Goal: Task Accomplishment & Management: Manage account settings

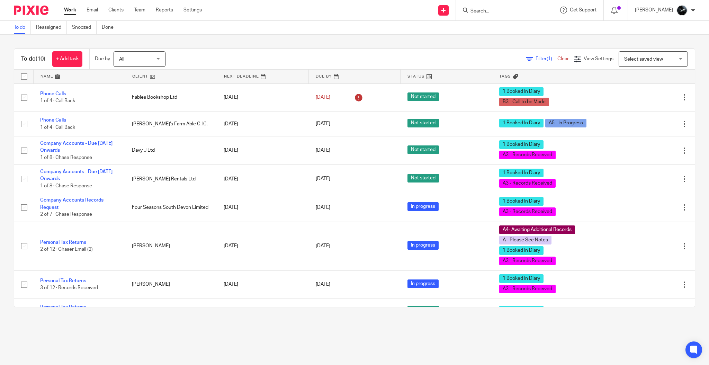
click at [509, 16] on div at bounding box center [504, 10] width 97 height 20
click at [518, 9] on input "Search" at bounding box center [501, 11] width 62 height 6
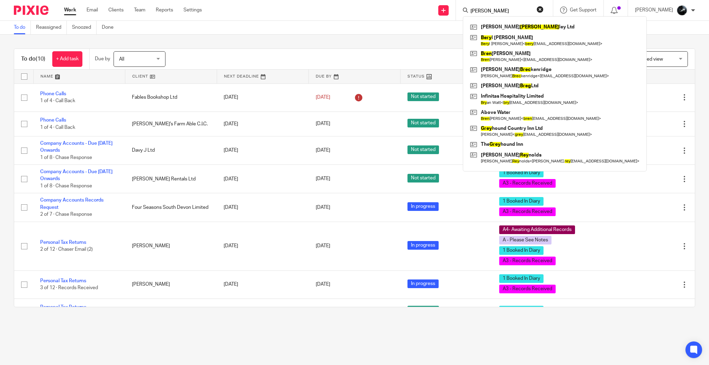
drag, startPoint x: 497, startPoint y: 9, endPoint x: 471, endPoint y: 7, distance: 26.1
click at [471, 7] on div "brey Justin Brey ley Ltd Bery l Gilham Bery l Gilham < bery lgilham@gmail.com >…" at bounding box center [504, 10] width 97 height 20
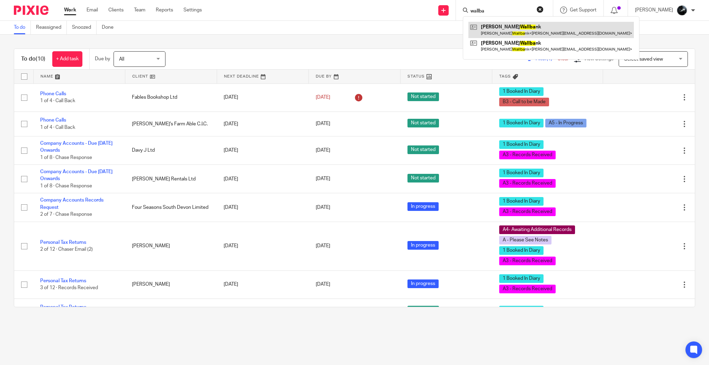
type input "wallba"
click at [521, 28] on link at bounding box center [551, 30] width 166 height 16
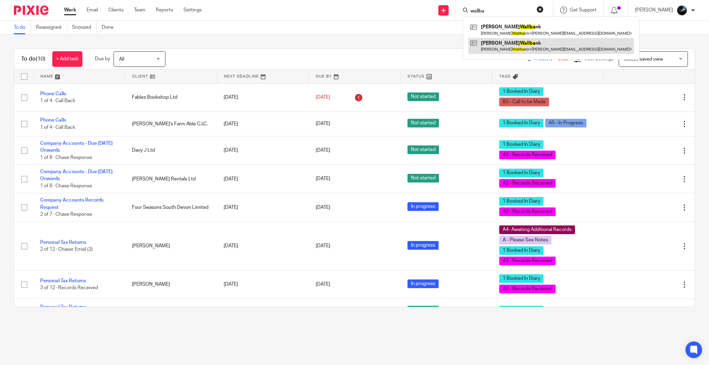
click at [516, 48] on link at bounding box center [551, 46] width 166 height 16
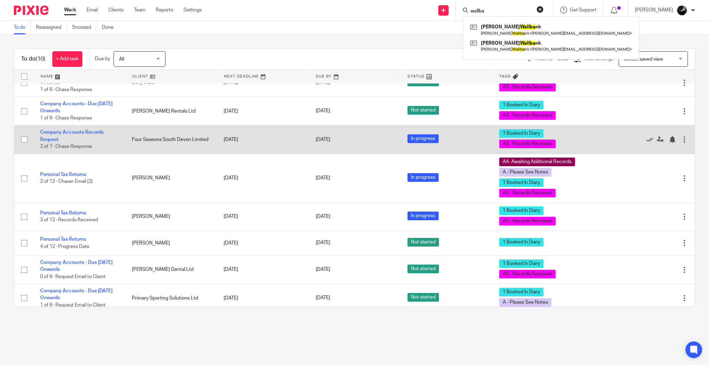
scroll to position [73, 0]
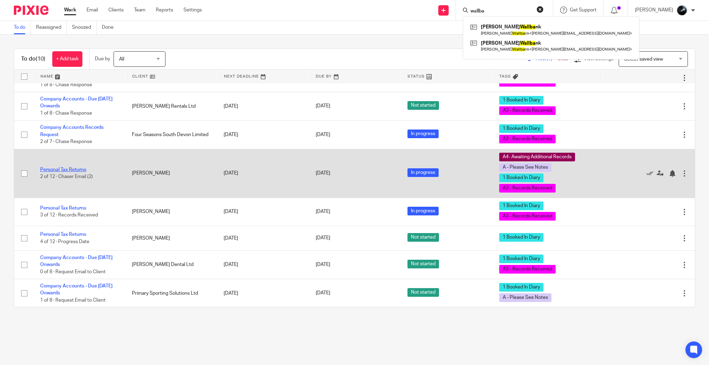
click at [62, 170] on link "Personal Tax Returns" at bounding box center [63, 169] width 46 height 5
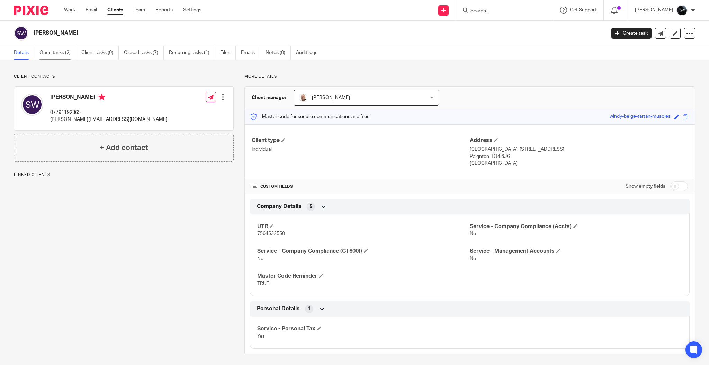
drag, startPoint x: 0, startPoint y: 0, endPoint x: 52, endPoint y: 46, distance: 69.4
click at [52, 46] on link "Open tasks (2)" at bounding box center [57, 53] width 37 height 14
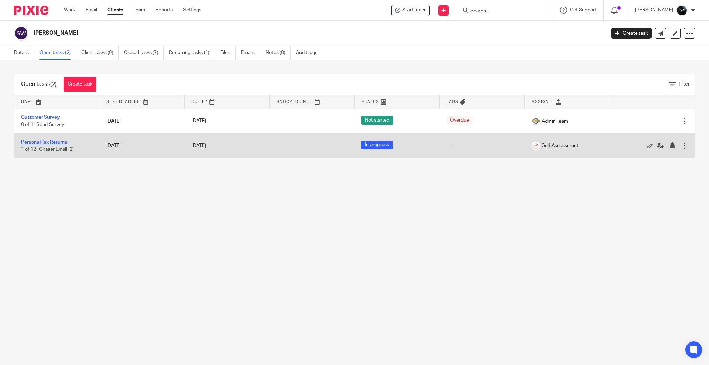
click at [53, 142] on link "Personal Tax Returns" at bounding box center [44, 142] width 46 height 5
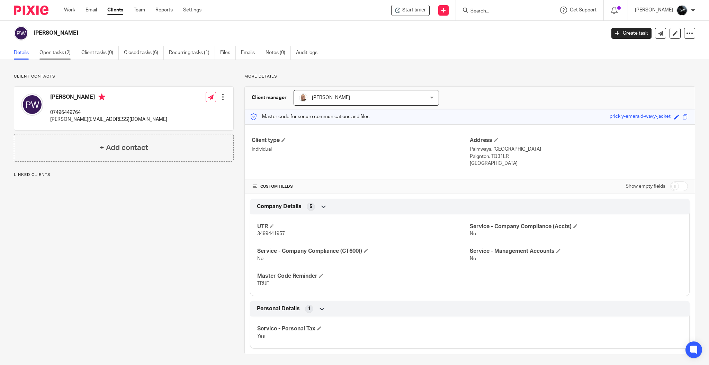
click at [64, 48] on link "Open tasks (2)" at bounding box center [57, 53] width 37 height 14
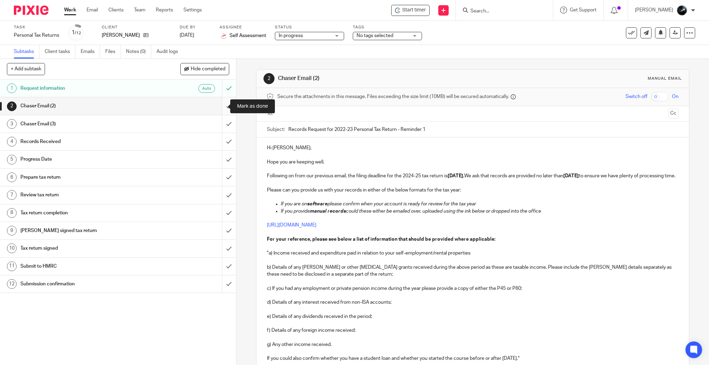
click at [222, 105] on input "submit" at bounding box center [118, 105] width 236 height 17
click at [215, 124] on input "submit" at bounding box center [118, 123] width 236 height 17
click at [217, 137] on input "submit" at bounding box center [118, 141] width 236 height 17
click at [220, 162] on input "submit" at bounding box center [118, 159] width 236 height 17
click at [219, 179] on input "submit" at bounding box center [118, 177] width 236 height 17
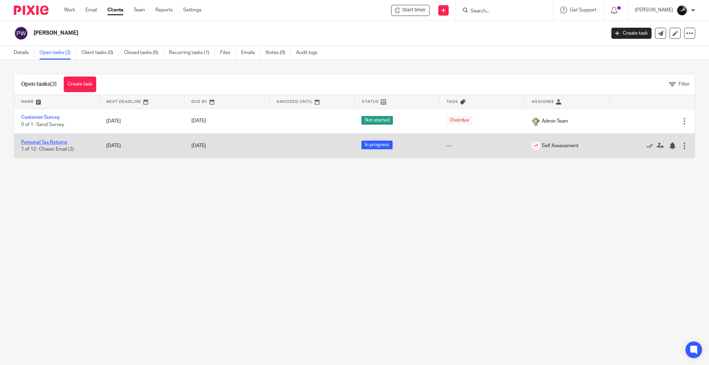
click at [51, 141] on link "Personal Tax Returns" at bounding box center [44, 142] width 46 height 5
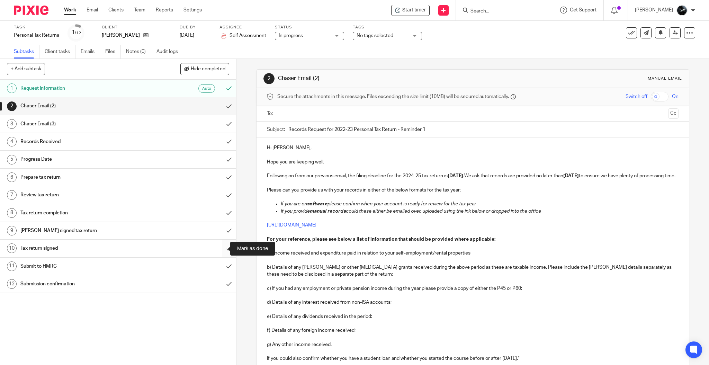
click at [218, 246] on input "submit" at bounding box center [118, 248] width 236 height 17
click at [222, 230] on input "submit" at bounding box center [118, 230] width 236 height 17
click at [221, 216] on input "submit" at bounding box center [118, 212] width 236 height 17
click at [223, 194] on input "submit" at bounding box center [118, 194] width 236 height 17
drag, startPoint x: 223, startPoint y: 172, endPoint x: 223, endPoint y: 168, distance: 4.5
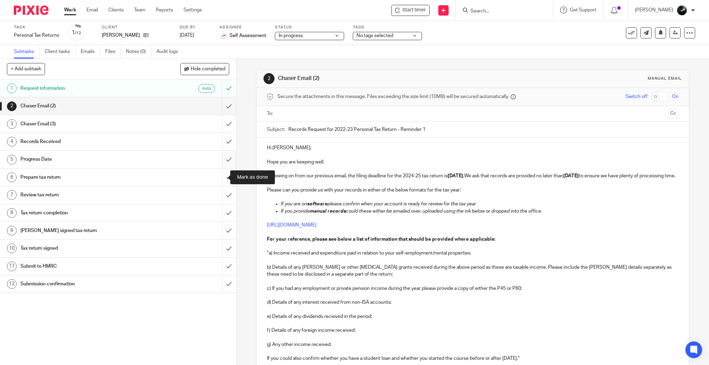
click at [223, 172] on input "submit" at bounding box center [118, 177] width 236 height 17
click at [223, 155] on input "submit" at bounding box center [118, 159] width 236 height 17
click at [223, 143] on input "submit" at bounding box center [118, 141] width 236 height 17
click at [224, 121] on input "submit" at bounding box center [118, 123] width 236 height 17
click at [219, 108] on input "submit" at bounding box center [118, 105] width 236 height 17
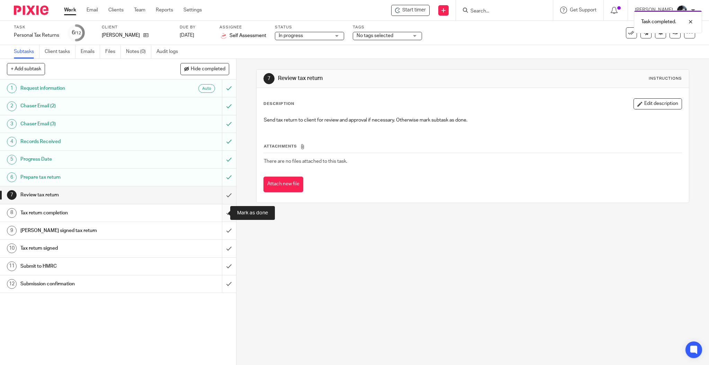
click at [221, 212] on input "submit" at bounding box center [118, 212] width 236 height 17
click at [220, 190] on input "submit" at bounding box center [118, 194] width 236 height 17
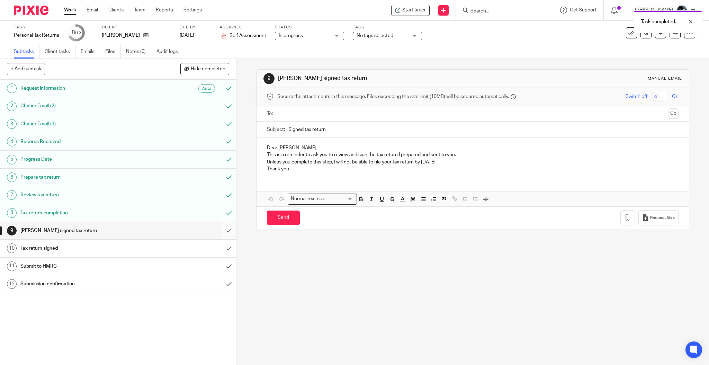
click at [220, 230] on input "submit" at bounding box center [118, 230] width 236 height 17
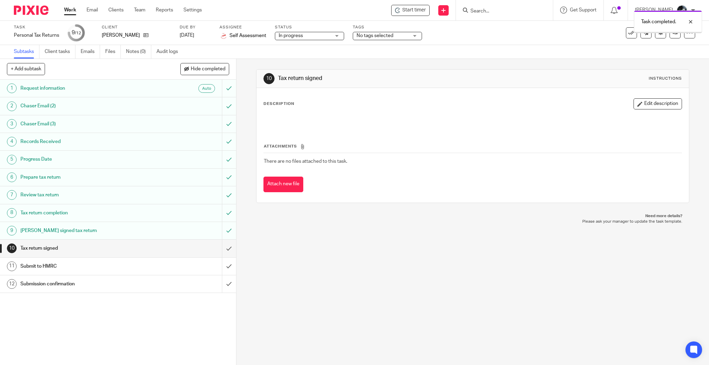
click at [396, 42] on div "Task Personal Tax Returns Save Personal Tax Returns 9 /12 Client [PERSON_NAME] …" at bounding box center [354, 33] width 709 height 24
click at [402, 32] on div "Task completed." at bounding box center [529, 20] width 348 height 26
click at [403, 33] on div "Task completed." at bounding box center [529, 20] width 348 height 26
click at [403, 36] on span "No tags selected" at bounding box center [383, 35] width 52 height 7
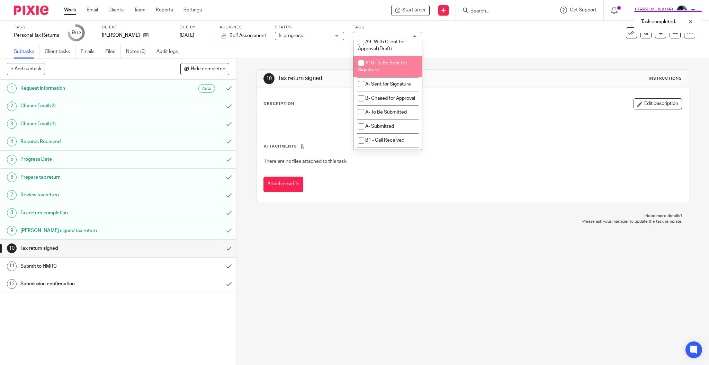
scroll to position [415, 0]
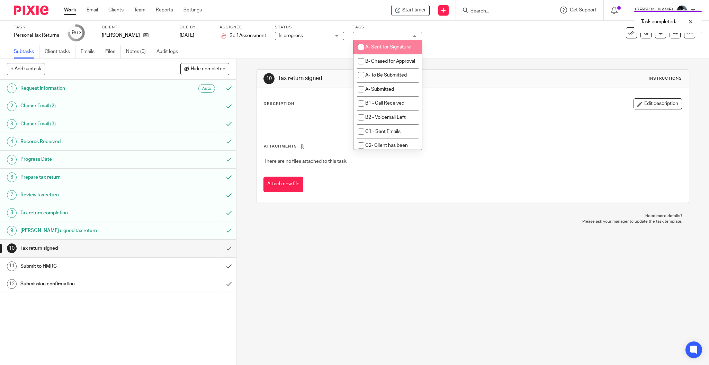
click at [382, 50] on span "A- Sent for Signature" at bounding box center [388, 47] width 46 height 5
checkbox input "true"
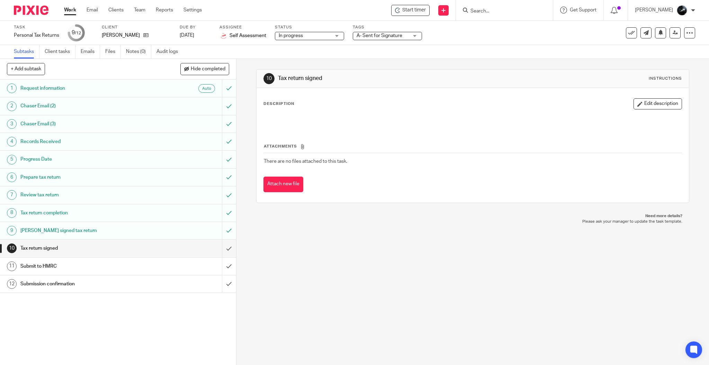
click at [365, 250] on div "10 Tax return signed Instructions Description Edit description Attachments Ther…" at bounding box center [472, 212] width 473 height 306
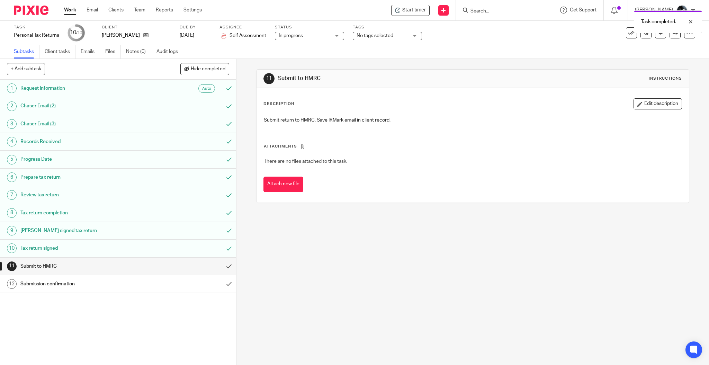
click at [398, 33] on div "Task completed." at bounding box center [529, 20] width 348 height 26
click at [393, 41] on div "Task Personal Tax Returns Save Personal Tax Returns 10 /12 Client Peter Wallban…" at bounding box center [354, 33] width 709 height 24
click at [395, 41] on div "Tags No tags selected On Hold External Bookkeeper Urgent C4- With Debt Collecto…" at bounding box center [387, 33] width 69 height 17
click at [396, 39] on span "No tags selected" at bounding box center [383, 35] width 52 height 7
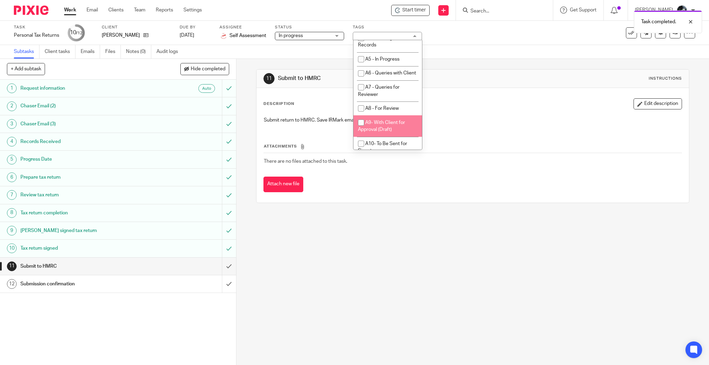
scroll to position [462, 0]
click at [393, 36] on li "A- To Be Submitted" at bounding box center [388, 29] width 69 height 14
checkbox input "true"
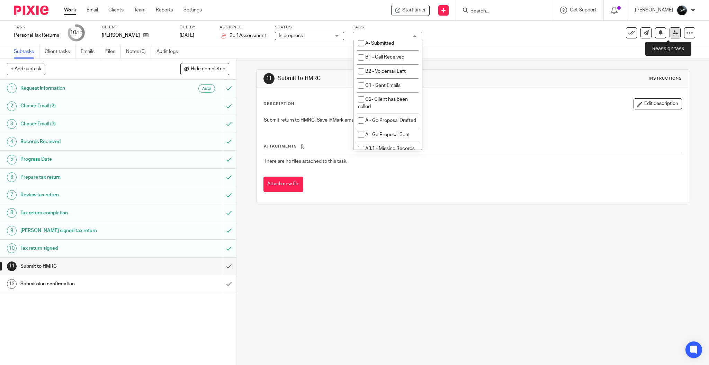
click at [671, 32] on link at bounding box center [675, 32] width 11 height 11
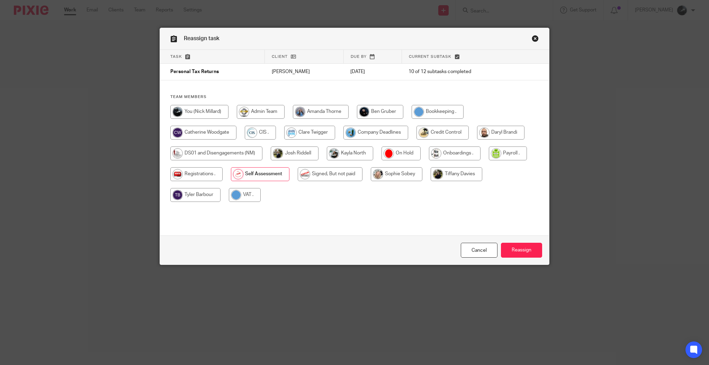
click at [312, 175] on input "radio" at bounding box center [330, 174] width 65 height 14
radio input "true"
click at [533, 247] on input "Reassign" at bounding box center [521, 250] width 41 height 15
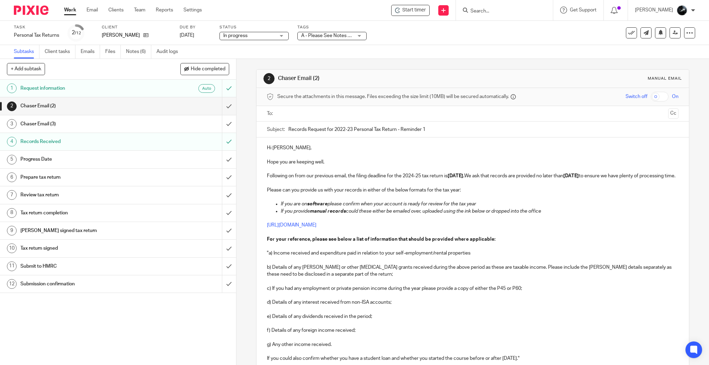
click at [141, 33] on div "[PERSON_NAME]" at bounding box center [136, 35] width 69 height 7
click at [143, 36] on icon at bounding box center [145, 35] width 5 height 5
click at [216, 108] on input "submit" at bounding box center [118, 105] width 236 height 17
click at [217, 125] on input "submit" at bounding box center [118, 123] width 236 height 17
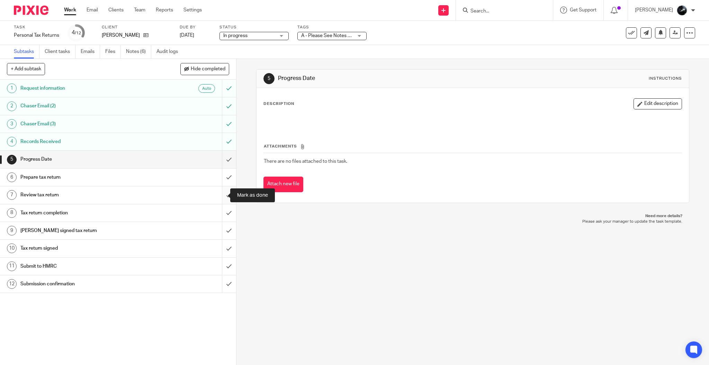
click at [219, 199] on input "submit" at bounding box center [118, 194] width 236 height 17
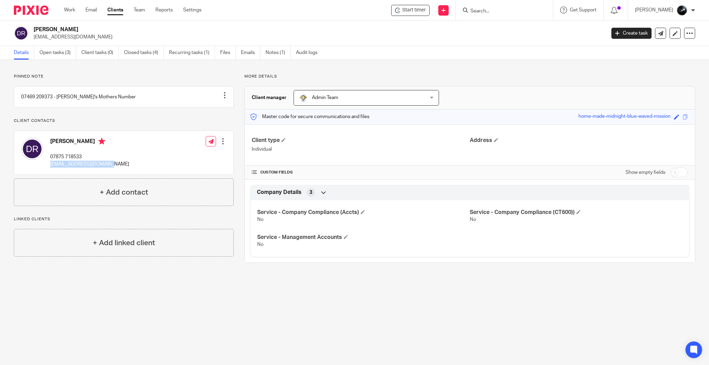
drag, startPoint x: 114, startPoint y: 172, endPoint x: 49, endPoint y: 174, distance: 64.8
click at [49, 174] on div "[PERSON_NAME] 07875 718533 [EMAIL_ADDRESS][DOMAIN_NAME] Edit contact Create cli…" at bounding box center [123, 153] width 219 height 44
copy p "[EMAIL_ADDRESS][DOMAIN_NAME]"
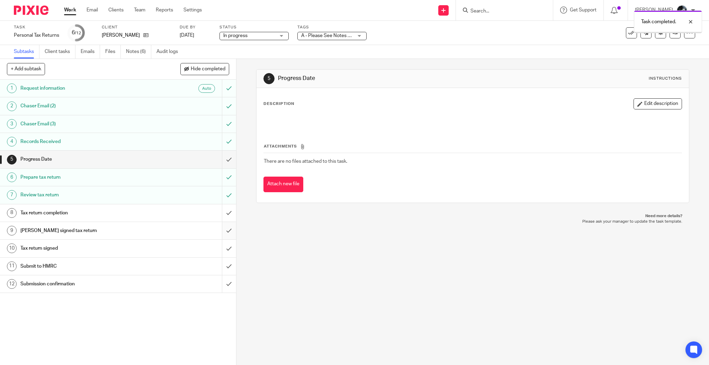
click at [217, 232] on input "submit" at bounding box center [118, 230] width 236 height 17
click at [222, 211] on input "submit" at bounding box center [118, 212] width 236 height 17
click at [220, 160] on input "submit" at bounding box center [118, 159] width 236 height 17
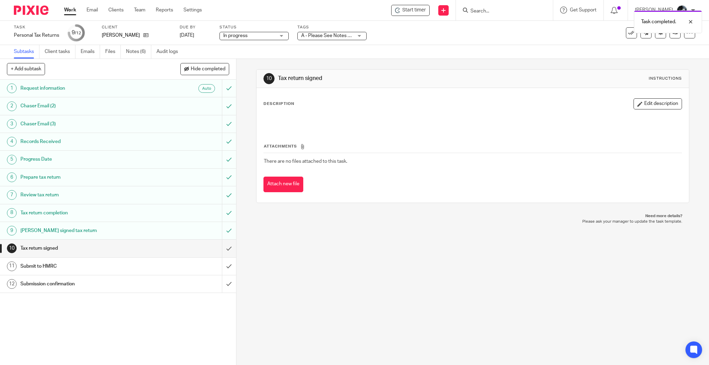
click at [340, 33] on span "A - Please See Notes + 3" at bounding box center [327, 35] width 53 height 5
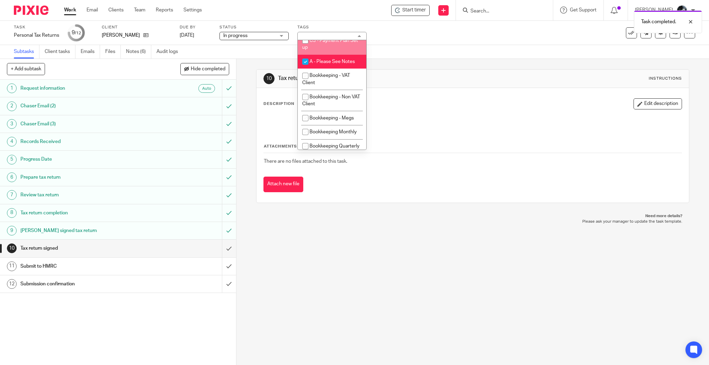
scroll to position [46, 0]
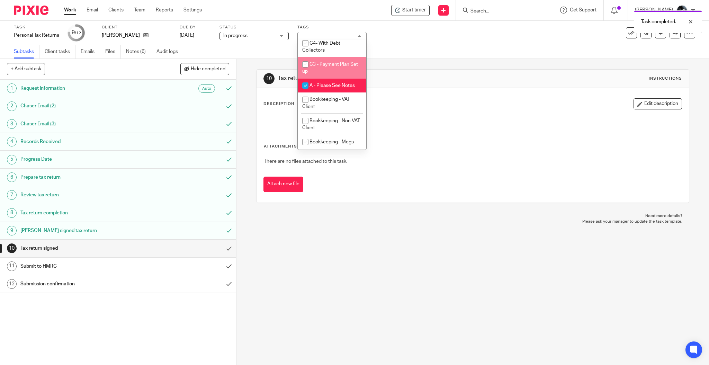
drag, startPoint x: 336, startPoint y: 82, endPoint x: 334, endPoint y: 92, distance: 10.1
click at [335, 89] on ul "On Hold External Bookkeeper Urgent C4- With Debt Collectors C3 - Payment Plan S…" at bounding box center [332, 94] width 69 height 109
click at [334, 88] on span "A - Please See Notes" at bounding box center [332, 85] width 45 height 5
checkbox input "false"
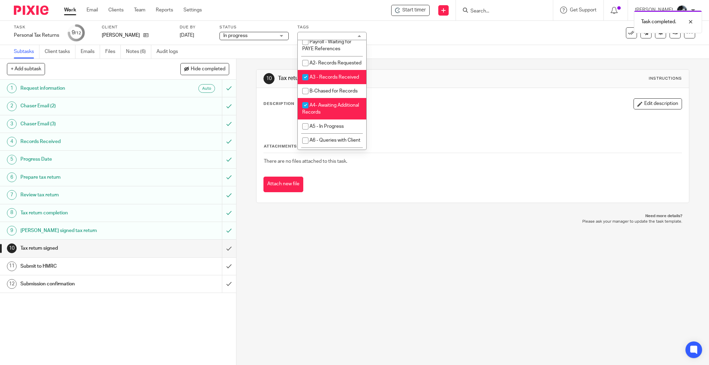
click at [331, 80] on span "A3 - Records Received" at bounding box center [335, 77] width 50 height 5
checkbox input "false"
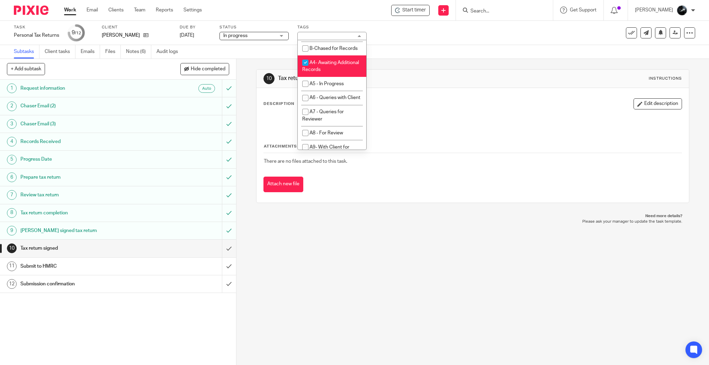
scroll to position [323, 0]
click at [337, 23] on span "A4- Awaiting Additional Records" at bounding box center [330, 16] width 57 height 12
checkbox input "false"
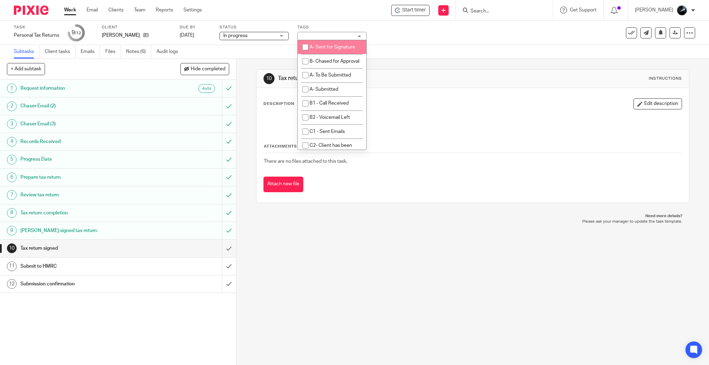
click at [332, 54] on li "A- Sent for Signature" at bounding box center [332, 47] width 69 height 14
checkbox input "true"
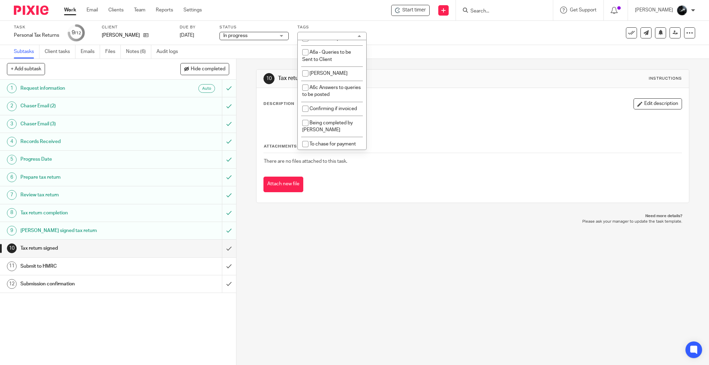
click at [330, 27] on span "1 Booked In Diary" at bounding box center [328, 24] width 37 height 5
checkbox input "false"
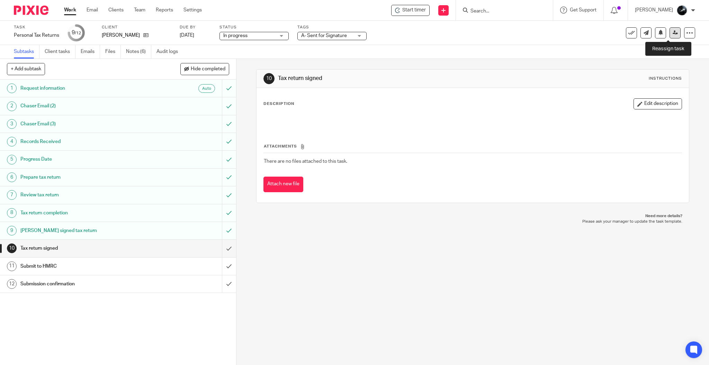
click at [670, 36] on link at bounding box center [675, 32] width 11 height 11
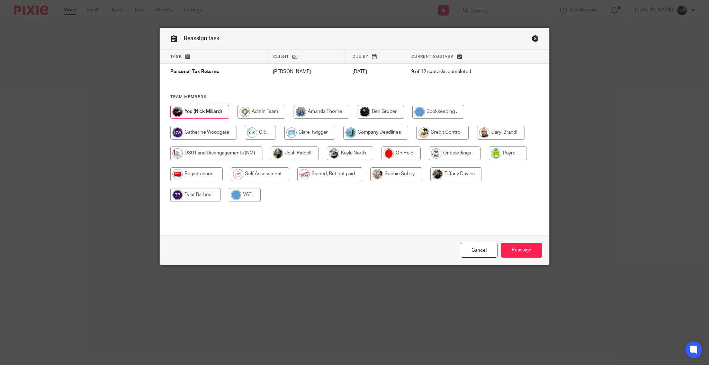
click at [287, 177] on div at bounding box center [354, 157] width 368 height 104
click at [218, 176] on input "radio" at bounding box center [196, 174] width 52 height 14
radio input "true"
click at [263, 172] on input "radio" at bounding box center [260, 174] width 58 height 14
radio input "true"
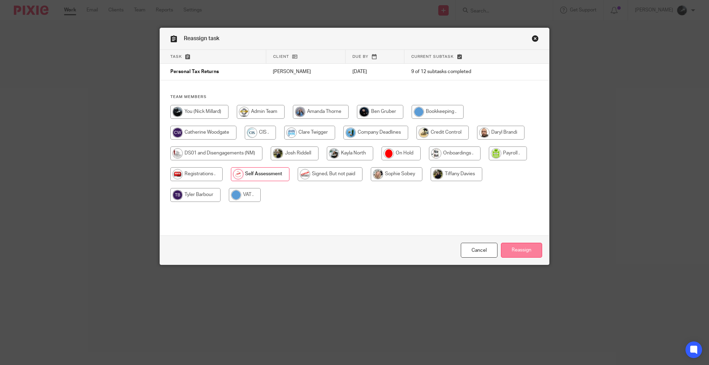
click at [511, 249] on input "Reassign" at bounding box center [521, 250] width 41 height 15
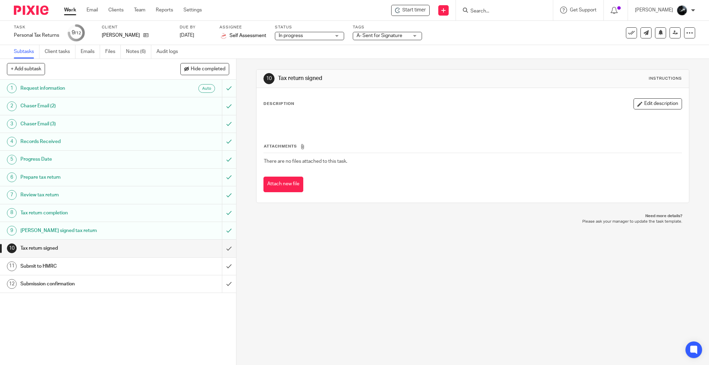
click at [24, 9] on img at bounding box center [31, 10] width 35 height 9
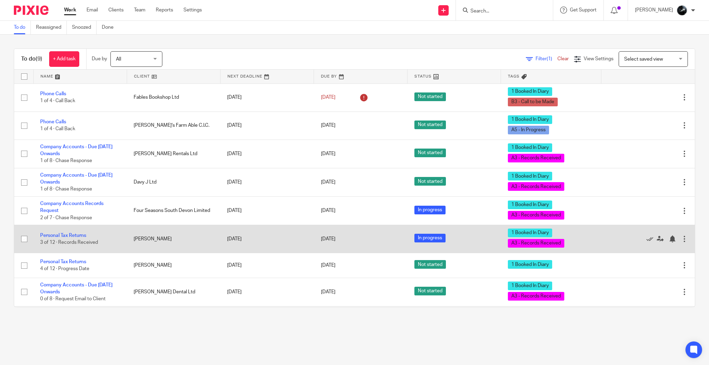
click at [73, 238] on td "Personal Tax Returns 3 of 12 · Records Received" at bounding box center [79, 239] width 93 height 28
click at [76, 236] on link "Personal Tax Returns" at bounding box center [63, 235] width 46 height 5
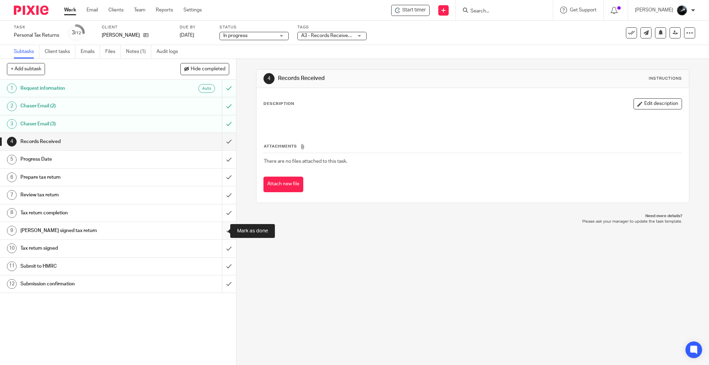
click at [215, 230] on input "submit" at bounding box center [118, 230] width 236 height 17
drag, startPoint x: 218, startPoint y: 213, endPoint x: 218, endPoint y: 204, distance: 8.7
click at [218, 212] on input "submit" at bounding box center [118, 212] width 236 height 17
click at [220, 196] on input "submit" at bounding box center [118, 194] width 236 height 17
click at [219, 180] on input "submit" at bounding box center [118, 177] width 236 height 17
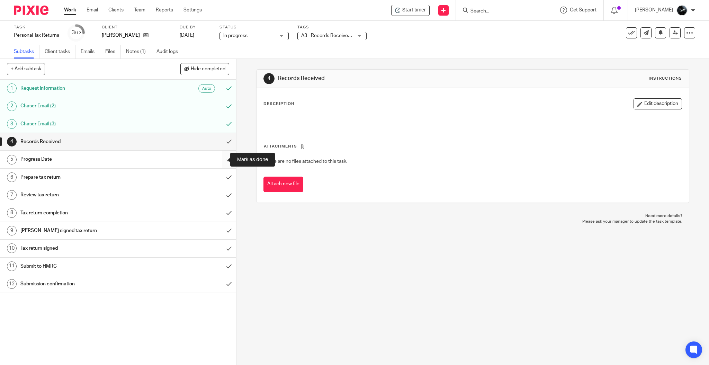
click at [219, 155] on input "submit" at bounding box center [118, 159] width 236 height 17
click at [218, 142] on input "submit" at bounding box center [118, 141] width 236 height 17
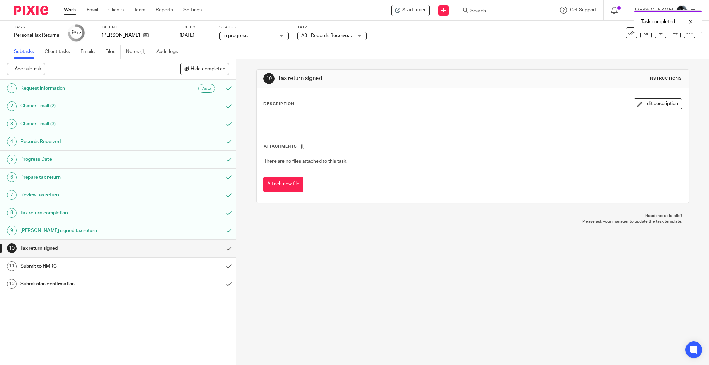
click at [349, 36] on span "A3 - Records Received + 1" at bounding box center [329, 35] width 57 height 5
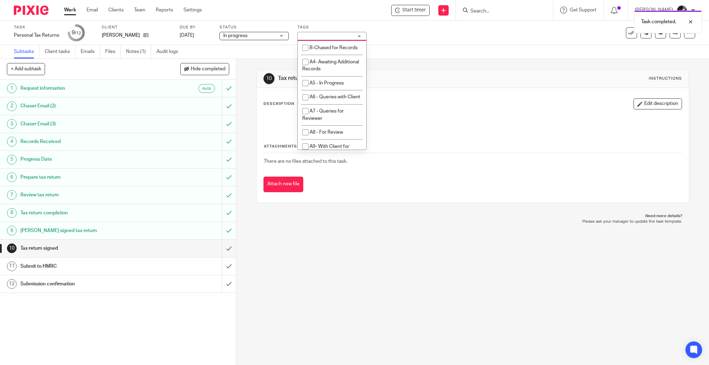
scroll to position [277, 0]
click at [331, 38] on li "A3 - Records Received" at bounding box center [332, 31] width 69 height 14
checkbox input "false"
click at [328, 54] on li "A- Sent for Signature" at bounding box center [332, 47] width 69 height 14
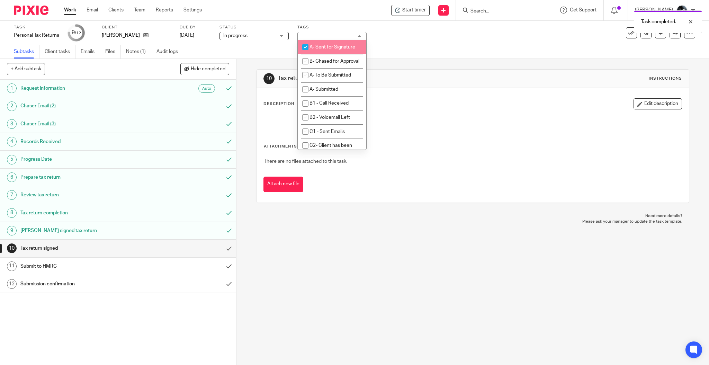
checkbox input "true"
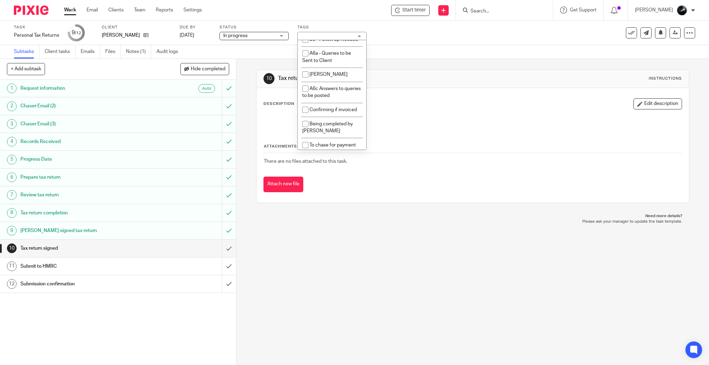
scroll to position [600, 0]
click at [329, 27] on span "1 Booked In Diary" at bounding box center [328, 24] width 37 height 5
checkbox input "false"
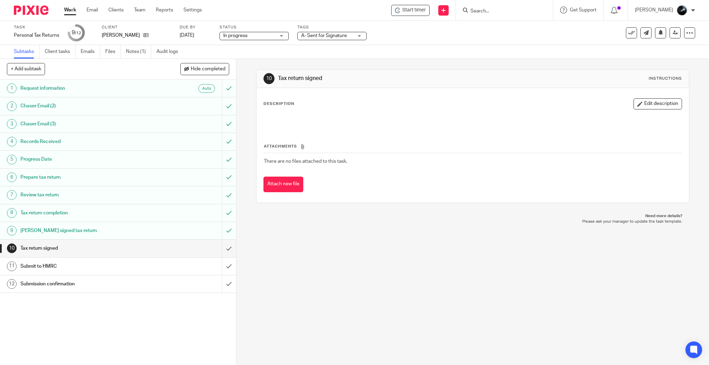
click at [436, 79] on h1 "Tax return signed" at bounding box center [382, 78] width 209 height 7
click at [673, 31] on icon at bounding box center [675, 32] width 5 height 5
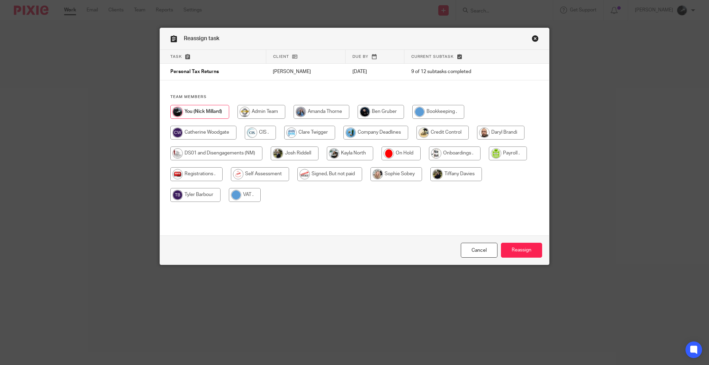
click at [255, 177] on input "radio" at bounding box center [260, 174] width 58 height 14
radio input "true"
click at [524, 255] on input "Reassign" at bounding box center [521, 250] width 41 height 15
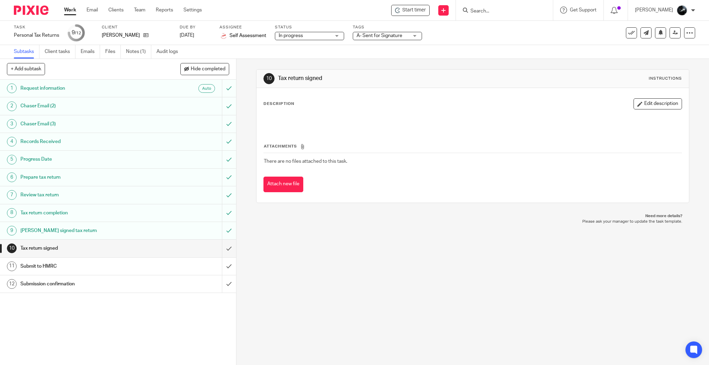
click at [32, 15] on img at bounding box center [31, 10] width 35 height 9
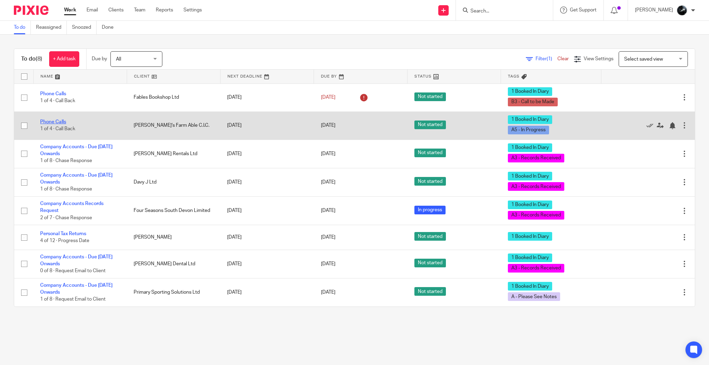
click at [60, 122] on link "Phone Calls" at bounding box center [53, 121] width 26 height 5
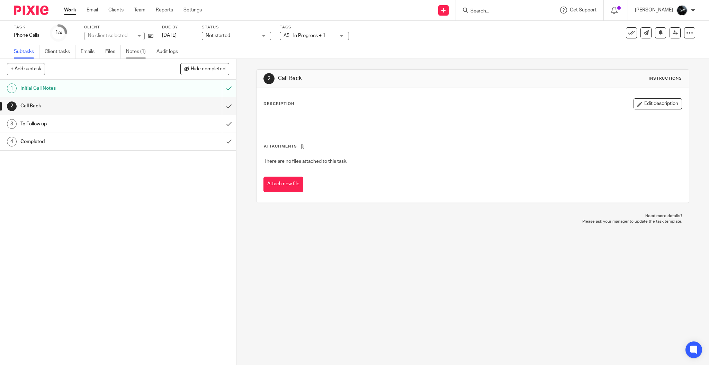
click at [140, 51] on link "Notes (1)" at bounding box center [138, 52] width 25 height 14
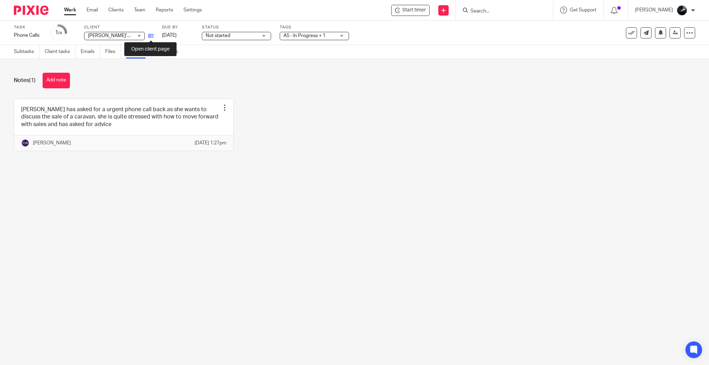
click at [148, 37] on icon at bounding box center [150, 35] width 5 height 5
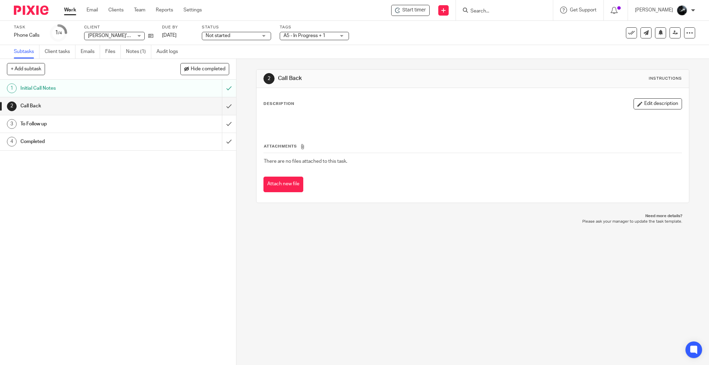
click at [29, 8] on img at bounding box center [31, 10] width 35 height 9
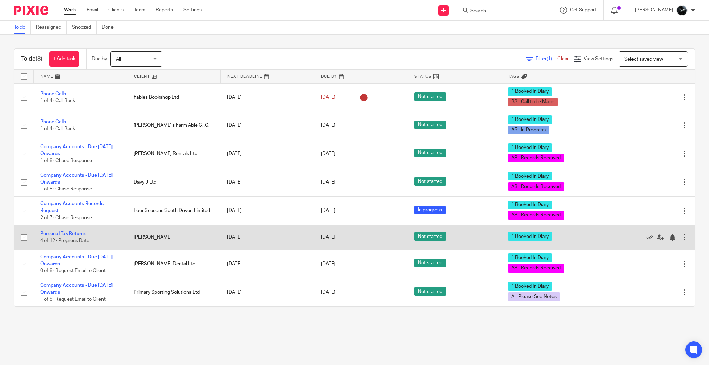
click at [62, 237] on td "Personal Tax Returns 4 of 12 · Progress Date" at bounding box center [79, 237] width 93 height 25
click at [66, 233] on link "Personal Tax Returns" at bounding box center [63, 233] width 46 height 5
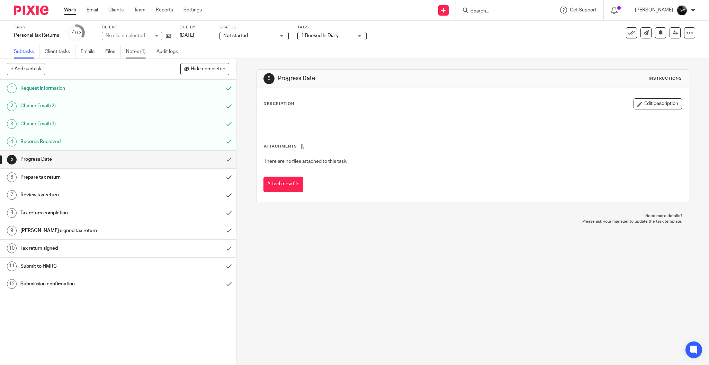
click at [136, 56] on link "Notes (1)" at bounding box center [138, 52] width 25 height 14
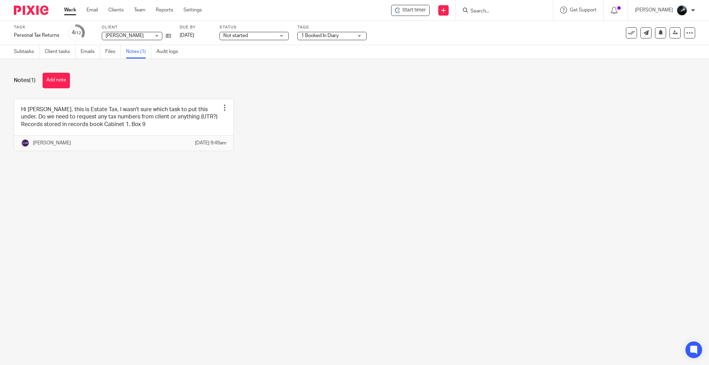
click at [33, 11] on img at bounding box center [31, 10] width 35 height 9
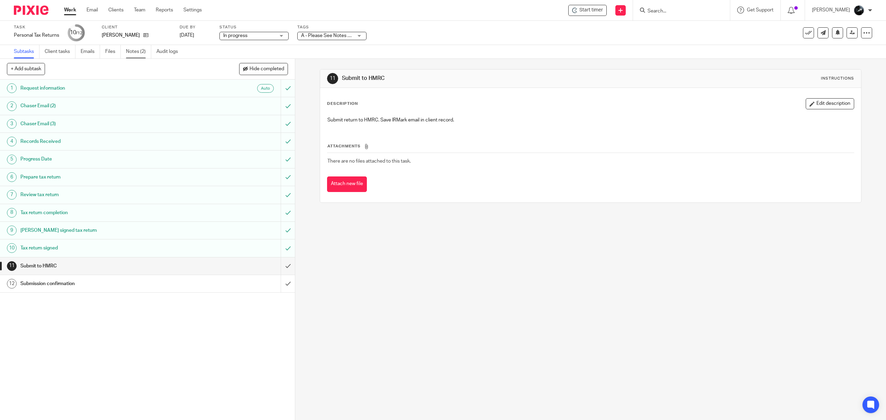
click at [135, 48] on link "Notes (2)" at bounding box center [138, 52] width 25 height 14
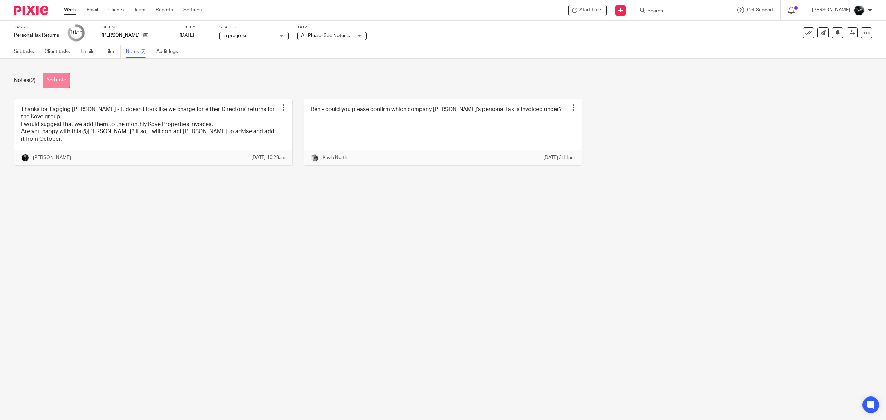
click at [59, 83] on button "Add note" at bounding box center [56, 81] width 27 height 16
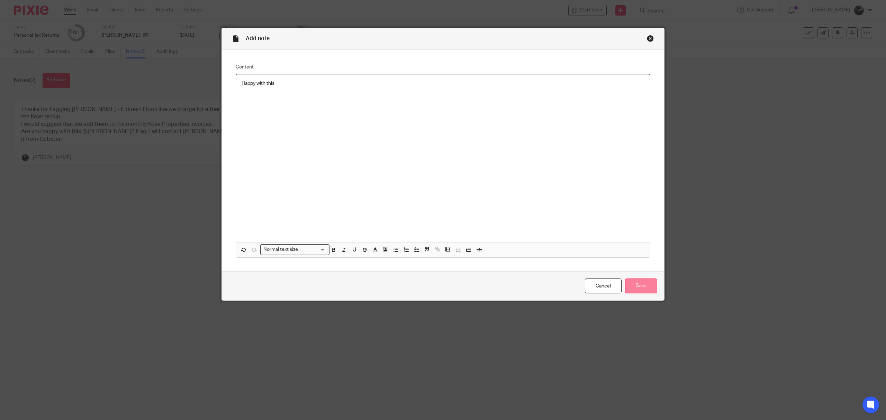
click at [636, 282] on input "Save" at bounding box center [641, 286] width 32 height 15
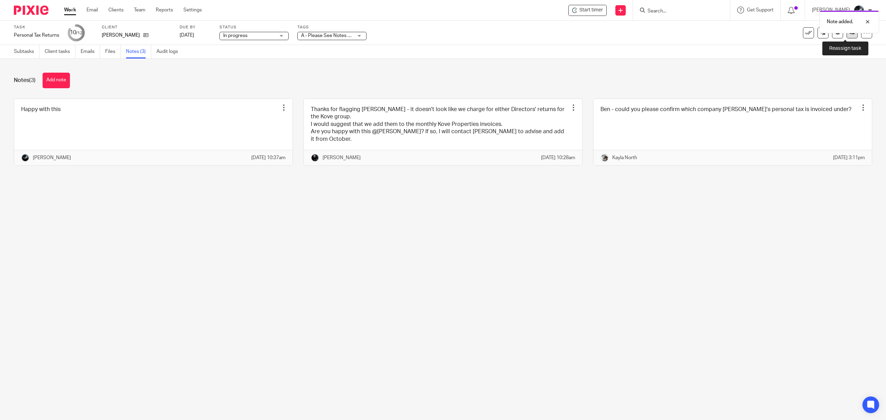
click at [847, 36] on link at bounding box center [852, 32] width 11 height 11
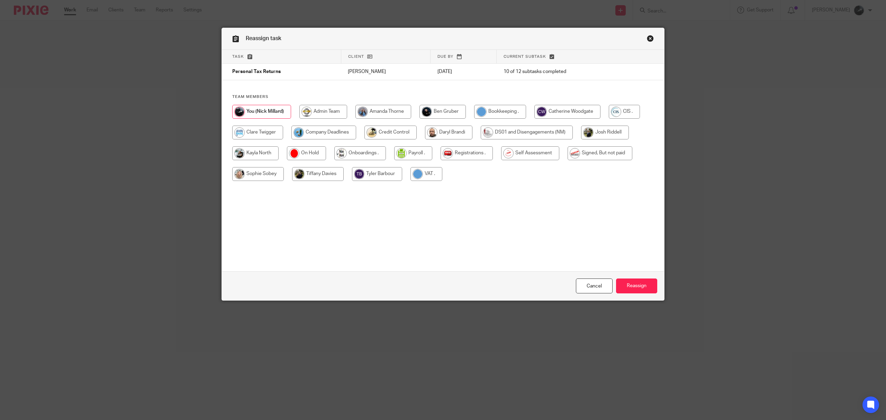
click at [443, 116] on input "radio" at bounding box center [443, 112] width 46 height 14
radio input "true"
click at [633, 280] on input "Reassign" at bounding box center [636, 286] width 41 height 15
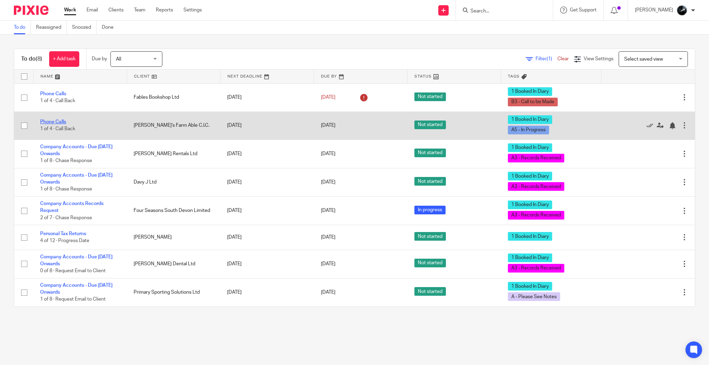
click at [56, 124] on link "Phone Calls" at bounding box center [53, 121] width 26 height 5
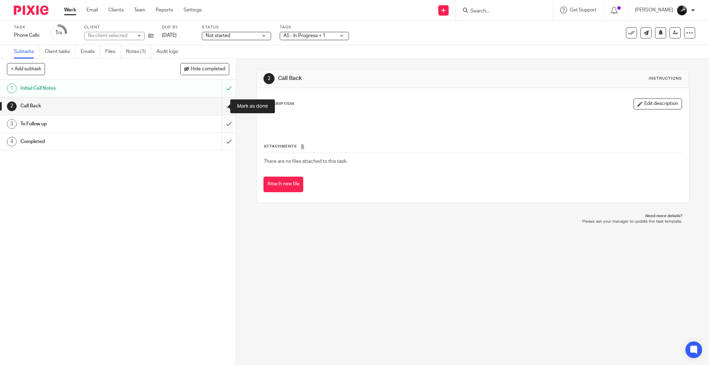
drag, startPoint x: 221, startPoint y: 105, endPoint x: 217, endPoint y: 121, distance: 16.2
click at [221, 105] on input "submit" at bounding box center [118, 105] width 236 height 17
click at [219, 128] on input "submit" at bounding box center [118, 123] width 236 height 17
click at [222, 146] on input "submit" at bounding box center [118, 141] width 236 height 17
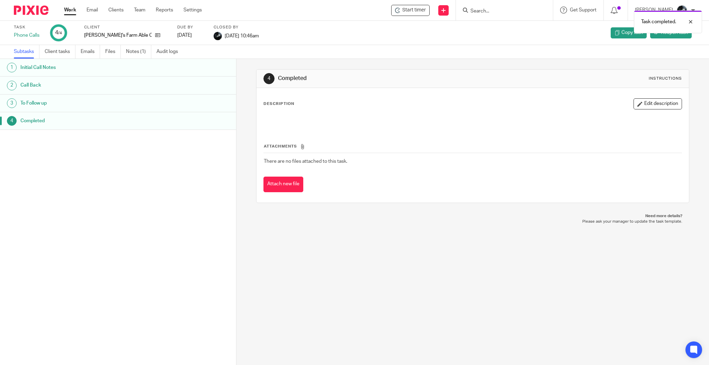
click at [34, 13] on img at bounding box center [31, 10] width 35 height 9
